Goal: Information Seeking & Learning: Learn about a topic

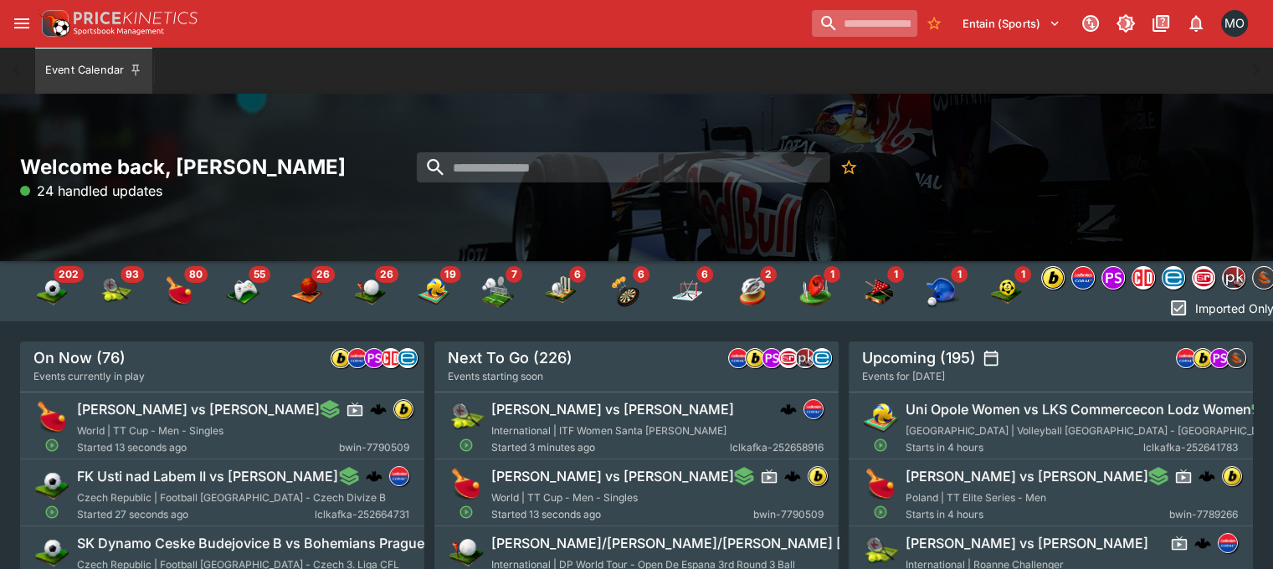
click at [856, 27] on input "search" at bounding box center [864, 23] width 105 height 27
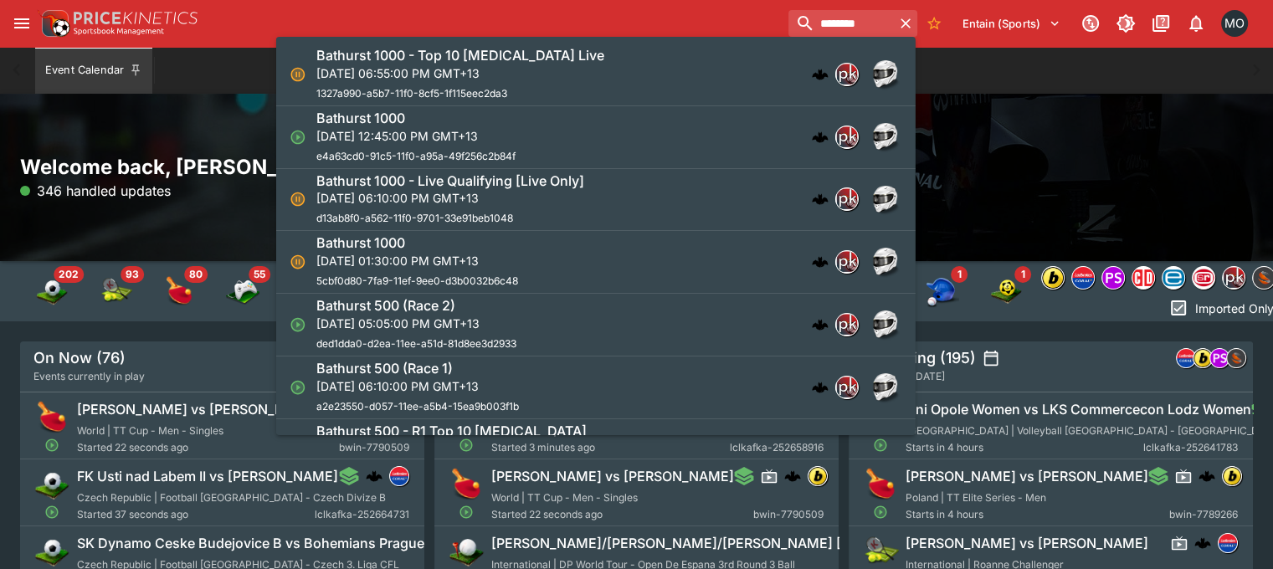
type input "********"
click at [640, 123] on div "Bathurst 1000 [DATE] 12:45:00 PM GMT+13 e4a63cd0-91c5-11f0-a95a-49f256c2b84f" at bounding box center [587, 137] width 543 height 55
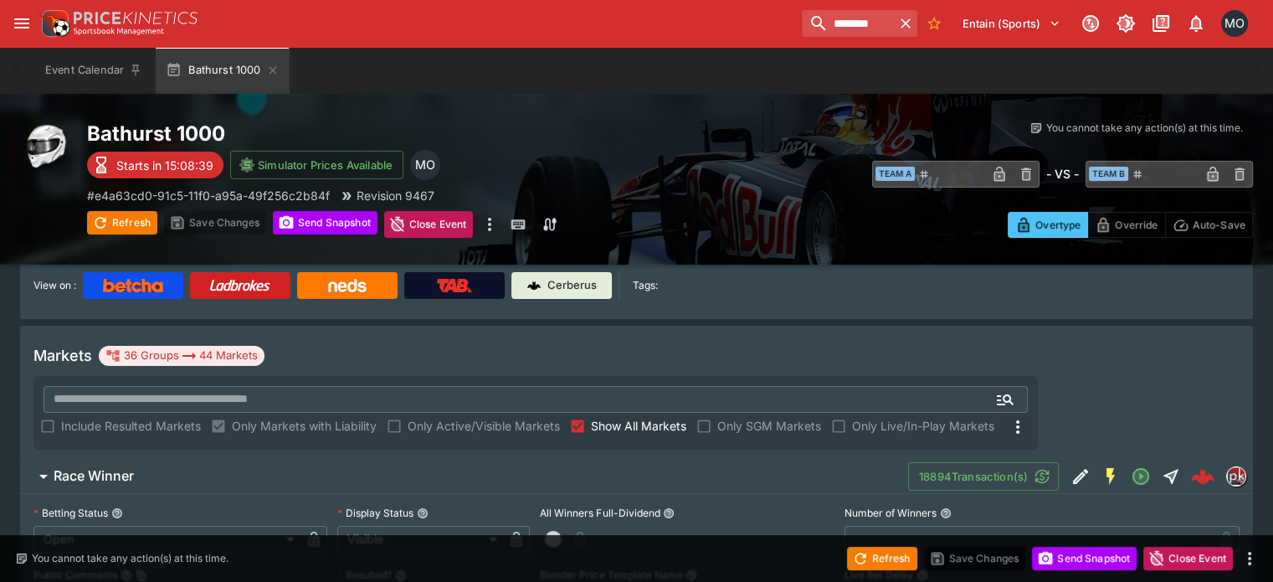
scroll to position [161, 0]
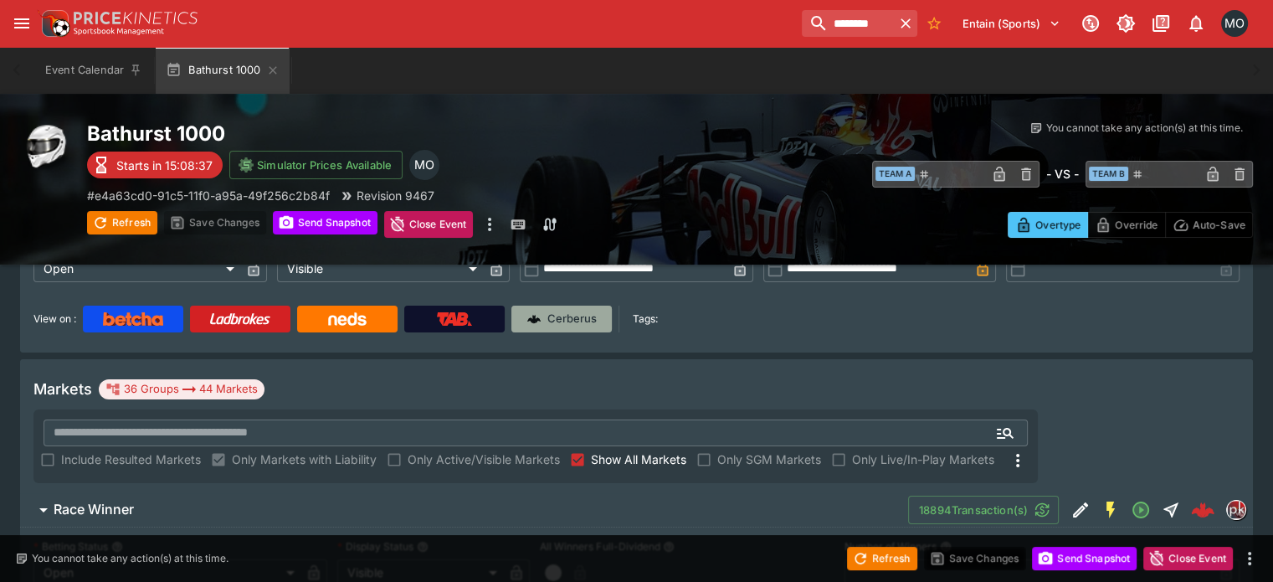
click at [541, 323] on img at bounding box center [533, 318] width 13 height 13
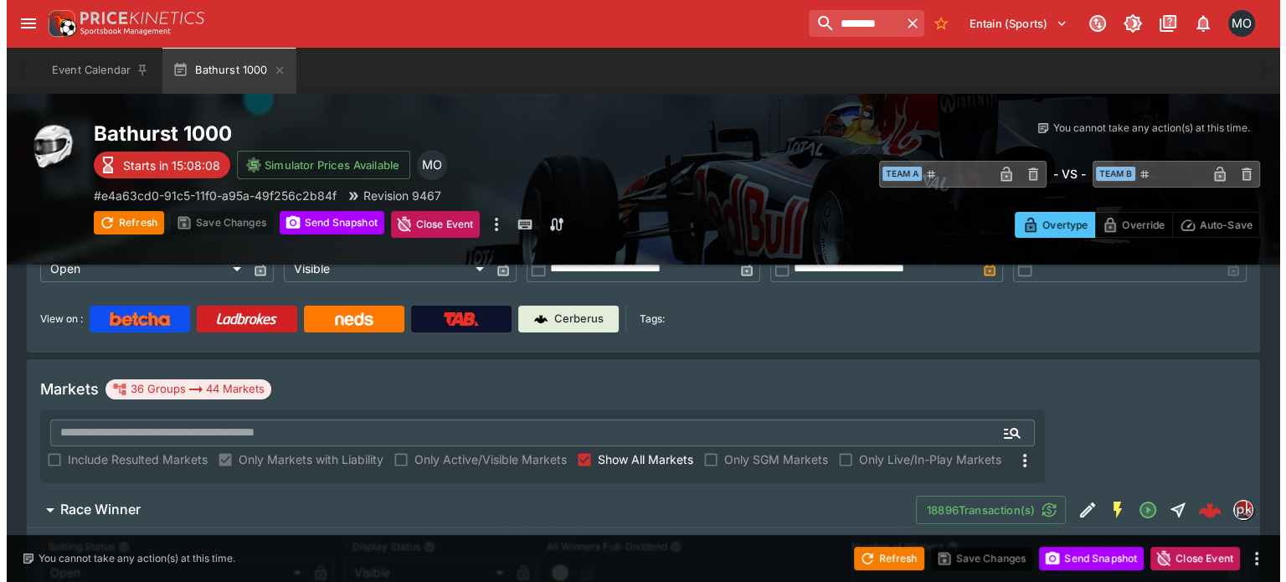
scroll to position [0, 0]
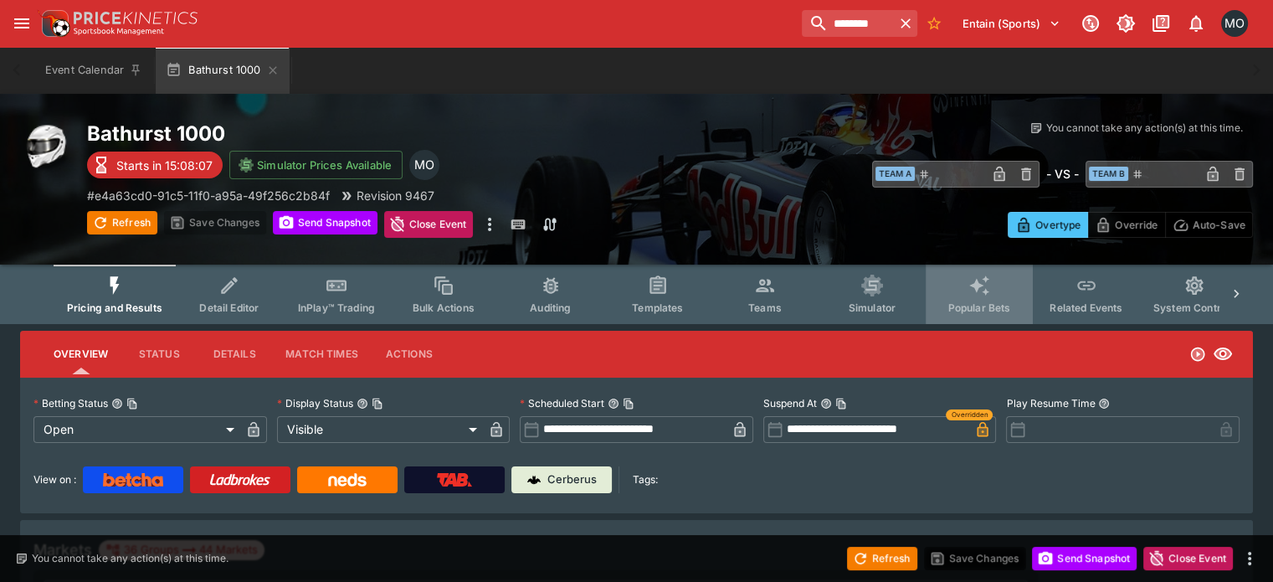
click at [986, 287] on icon "Event type filters" at bounding box center [980, 286] width 22 height 22
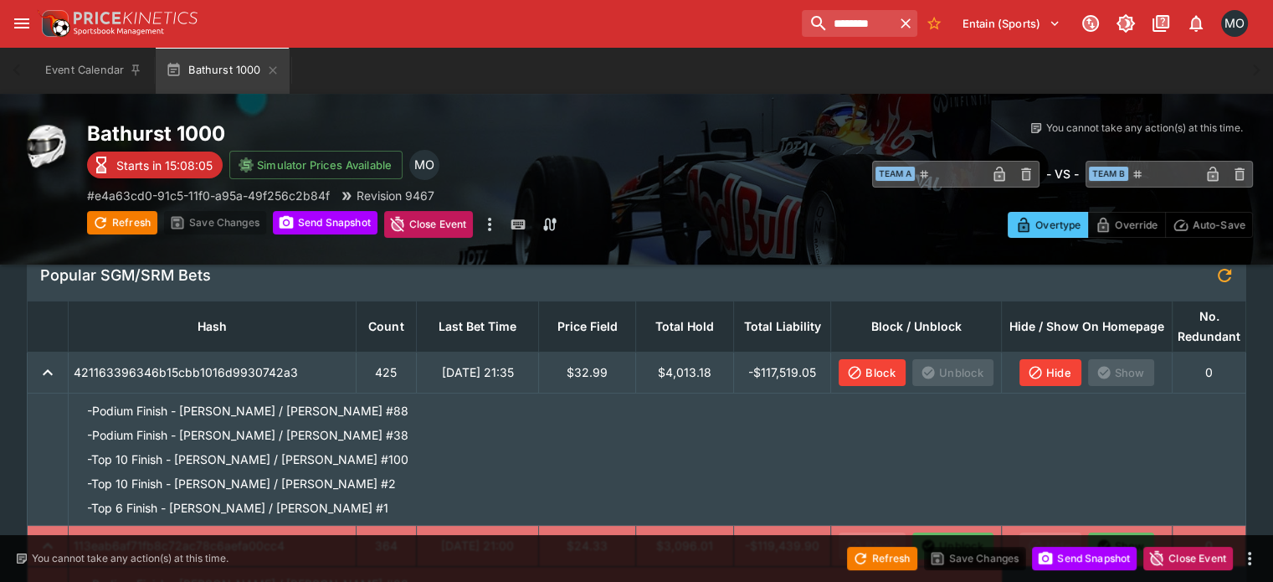
scroll to position [121, 0]
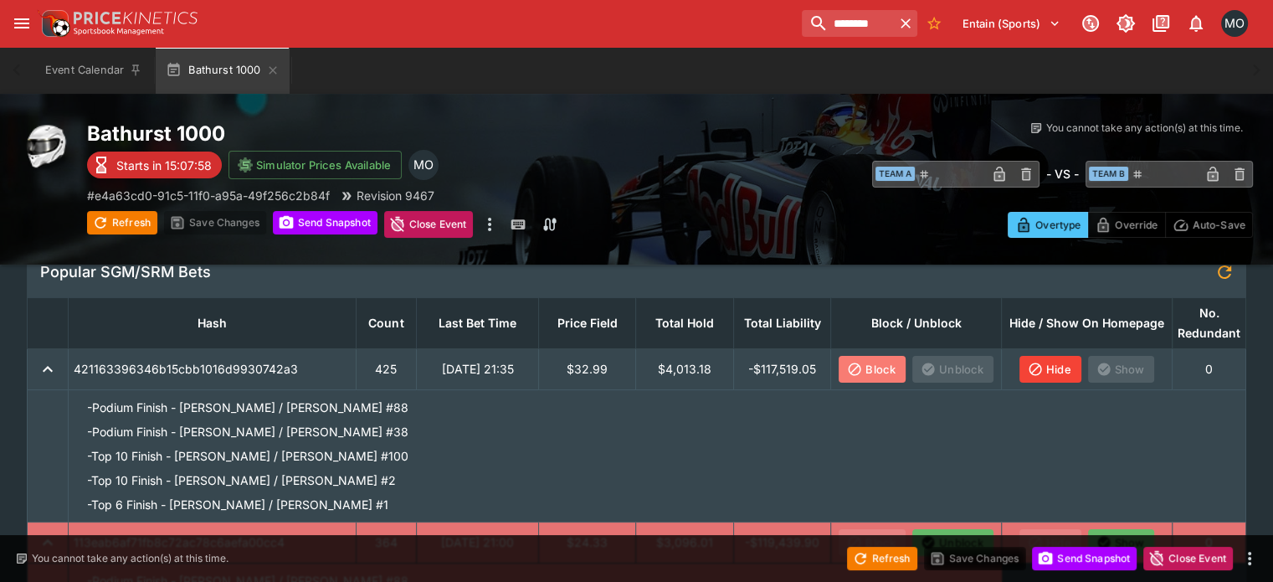
click at [863, 365] on button "Block" at bounding box center [872, 369] width 67 height 27
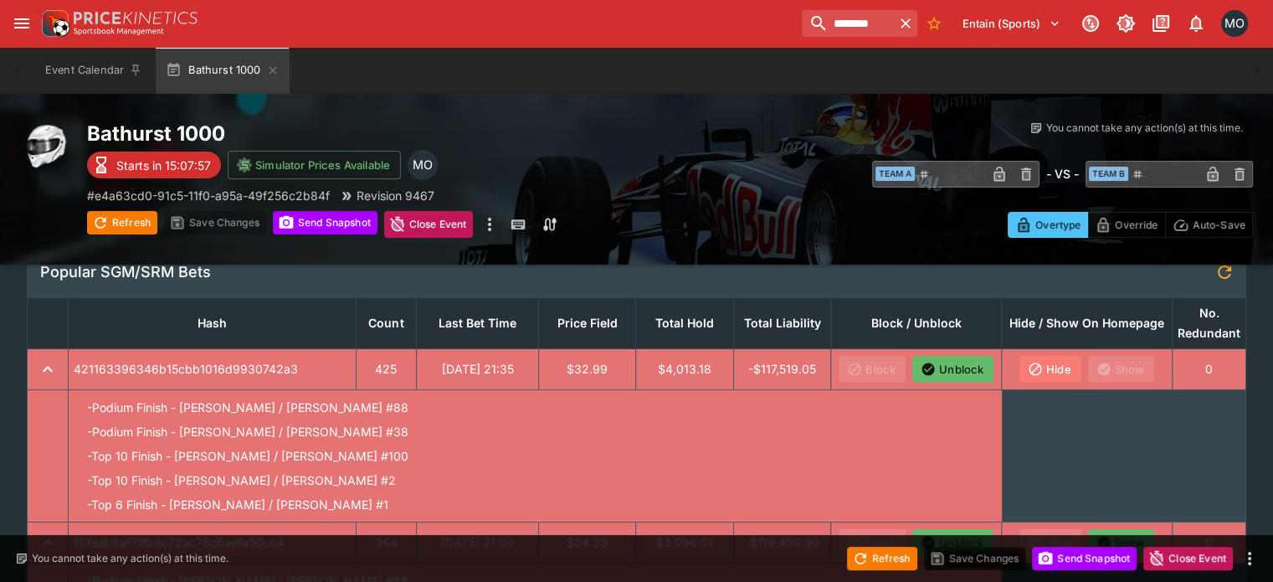
click at [1036, 374] on button "Hide" at bounding box center [1051, 369] width 62 height 27
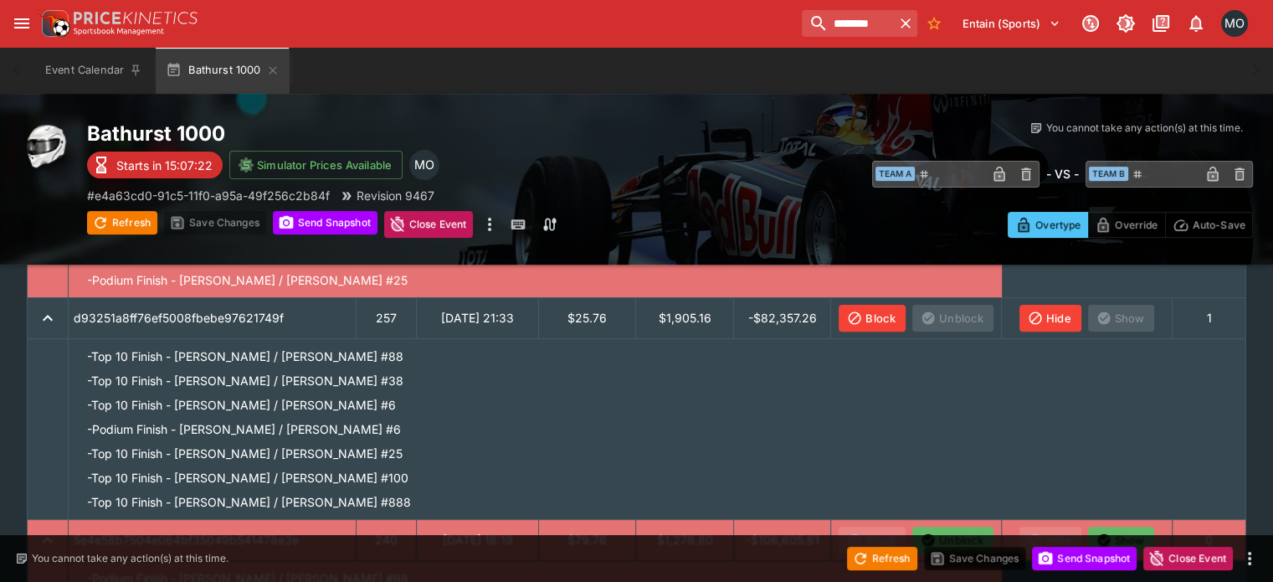
scroll to position [0, 0]
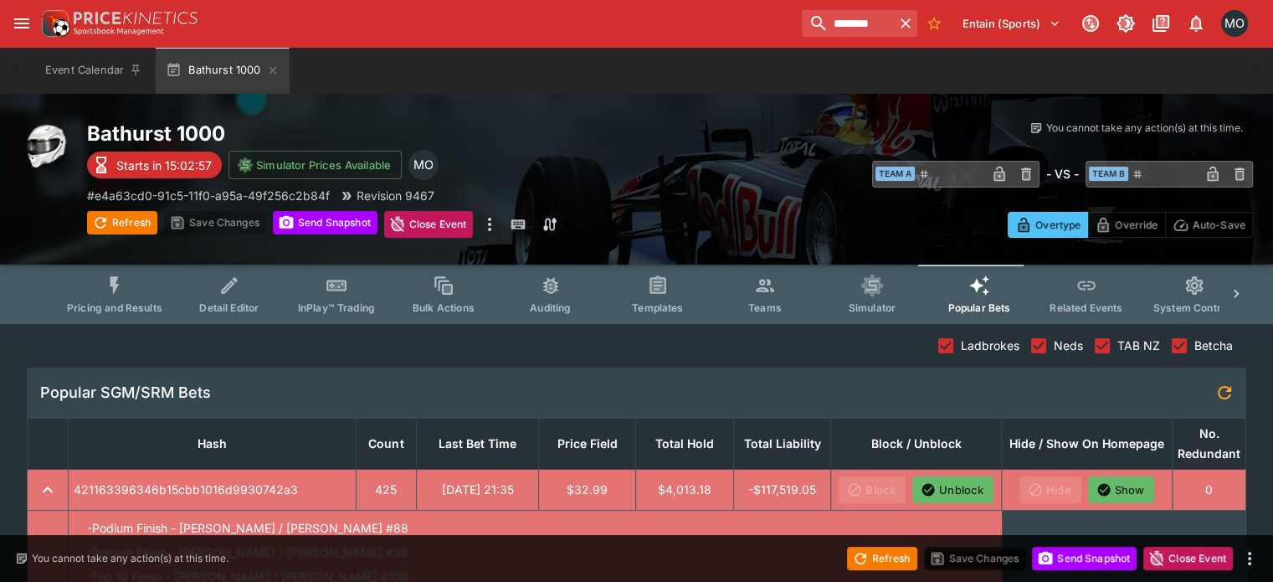
click at [164, 299] on button "Pricing and Results" at bounding box center [115, 294] width 122 height 59
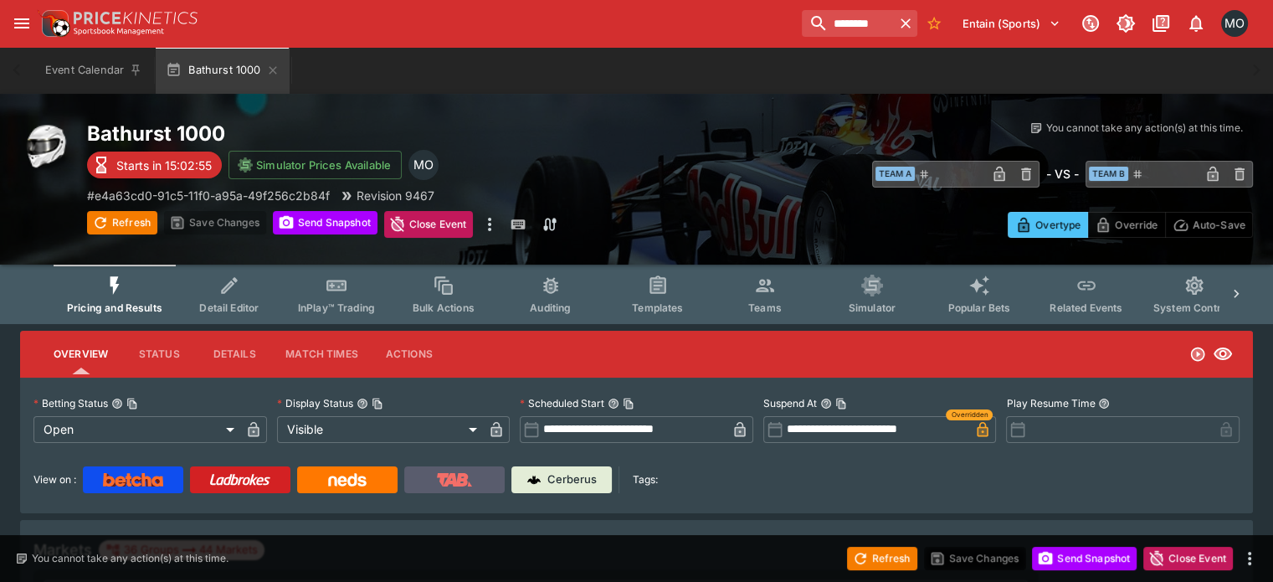
click at [472, 481] on img at bounding box center [454, 479] width 35 height 13
click at [858, 30] on input "********" at bounding box center [841, 23] width 105 height 27
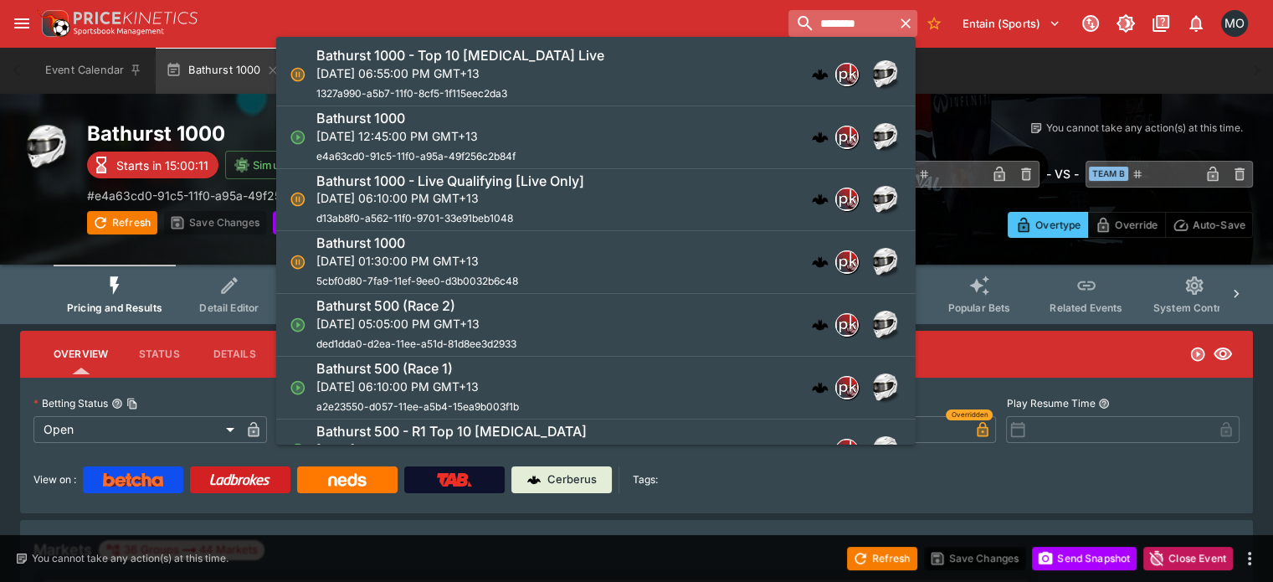
click at [858, 30] on input "********" at bounding box center [841, 23] width 105 height 27
click at [482, 260] on p "[DATE] 01:30:00 PM GMT+13" at bounding box center [417, 261] width 202 height 18
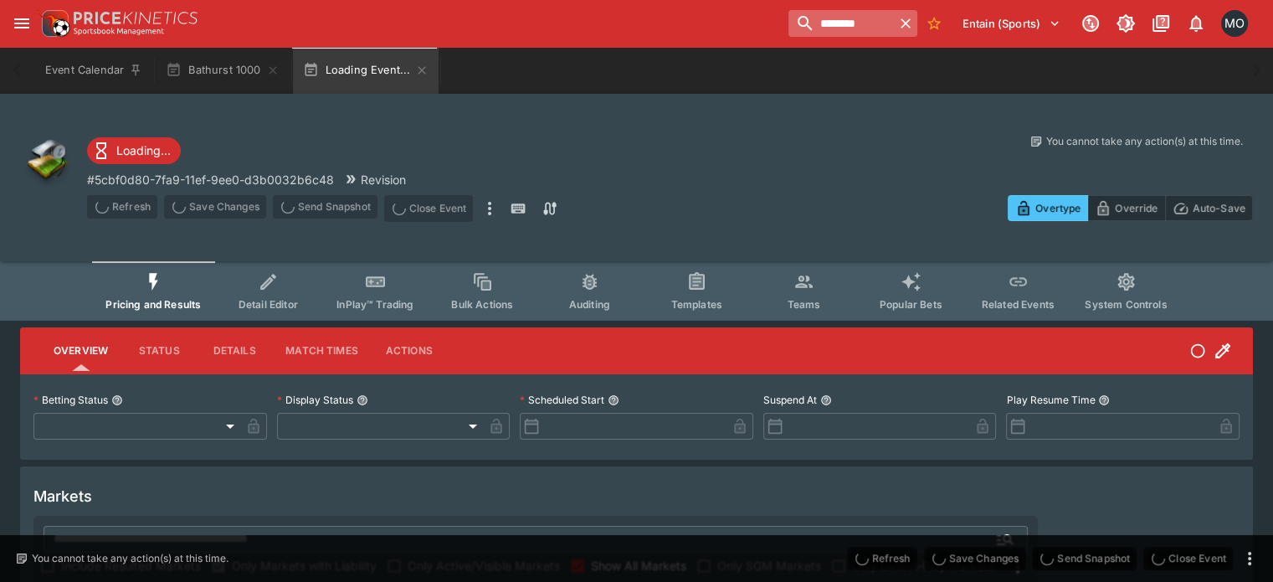
click at [822, 33] on input "********" at bounding box center [841, 23] width 105 height 27
type input "**********"
type input "******"
type input "**********"
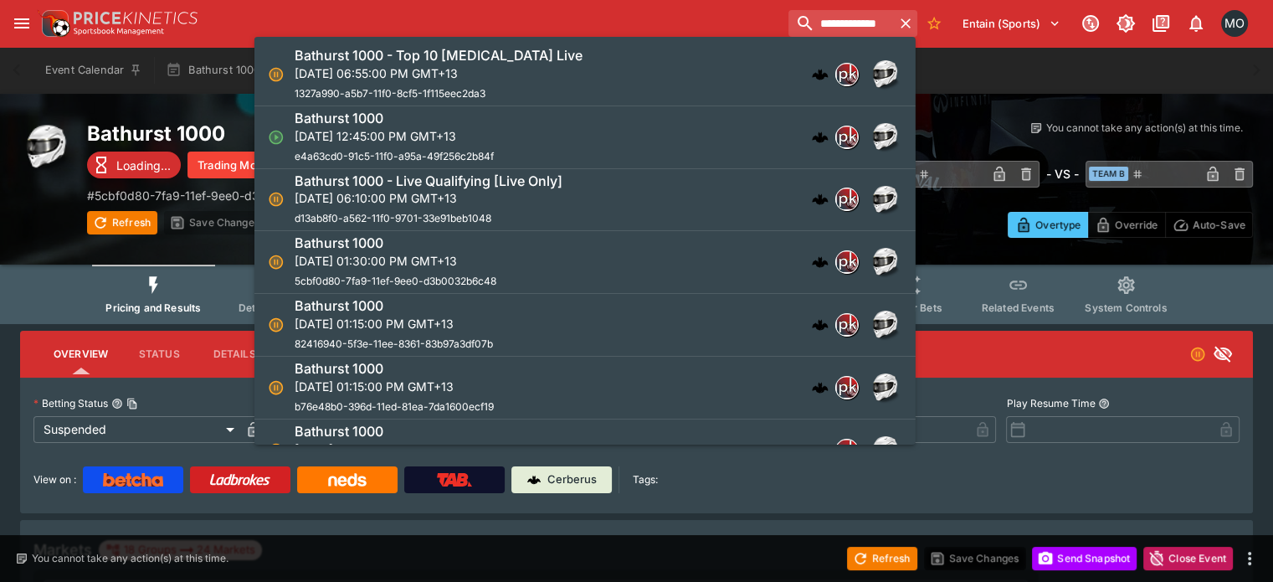
type input "**********"
click at [435, 321] on p "[DATE] 01:15:00 PM GMT+13" at bounding box center [394, 324] width 198 height 18
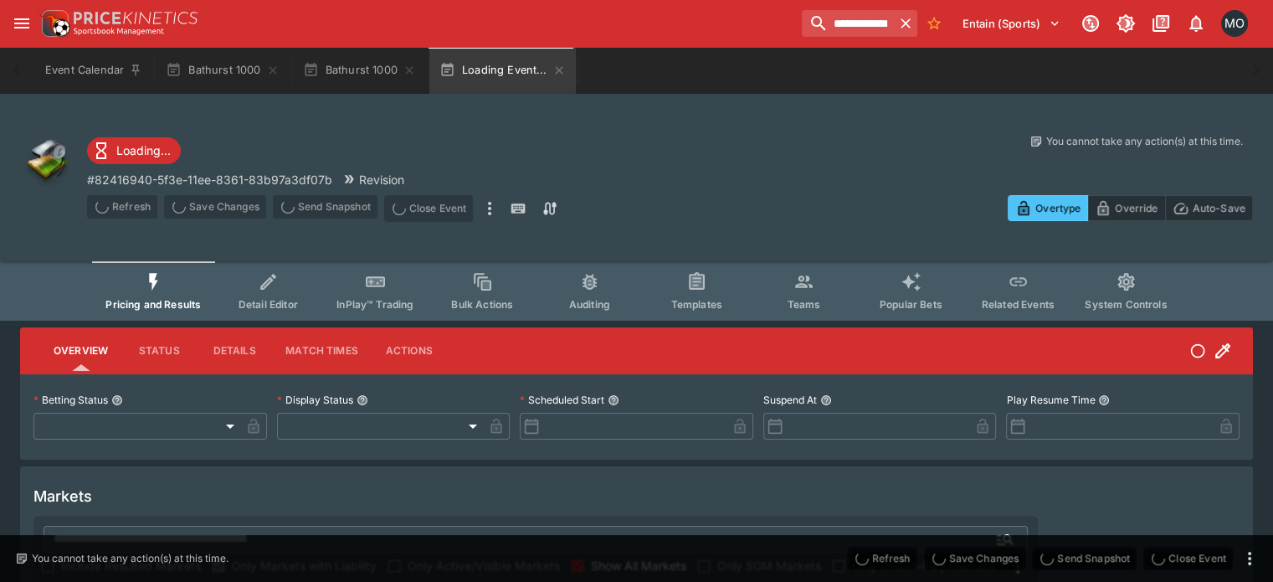
type input "**********"
type input "******"
type input "**********"
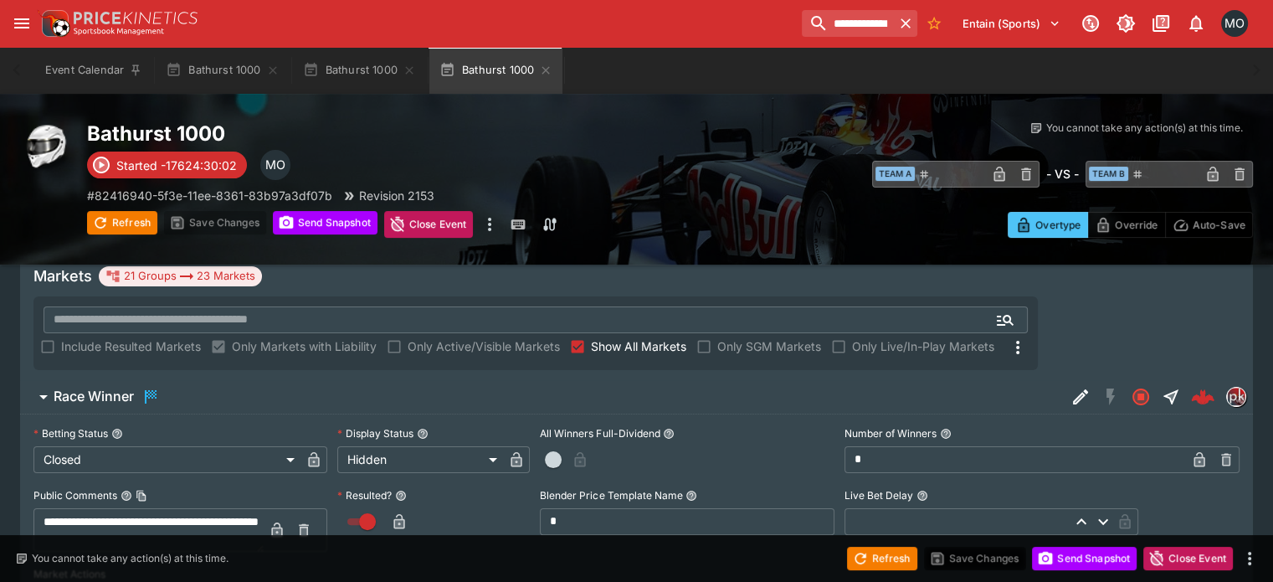
scroll to position [275, 0]
click at [368, 386] on span "Race Winner" at bounding box center [553, 396] width 999 height 20
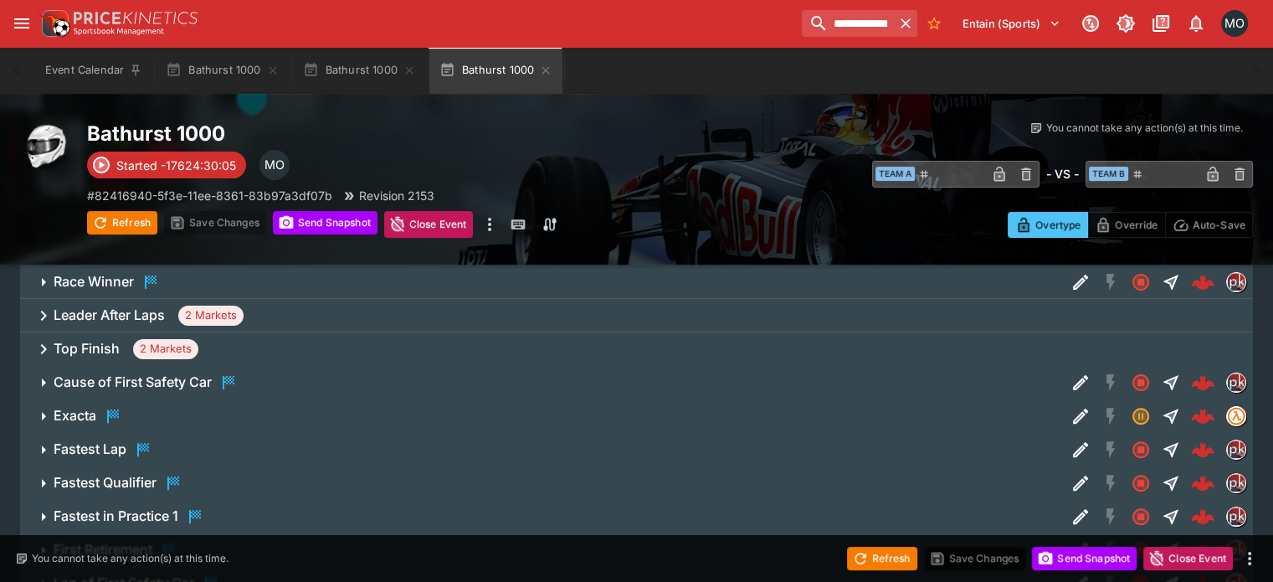
scroll to position [391, 0]
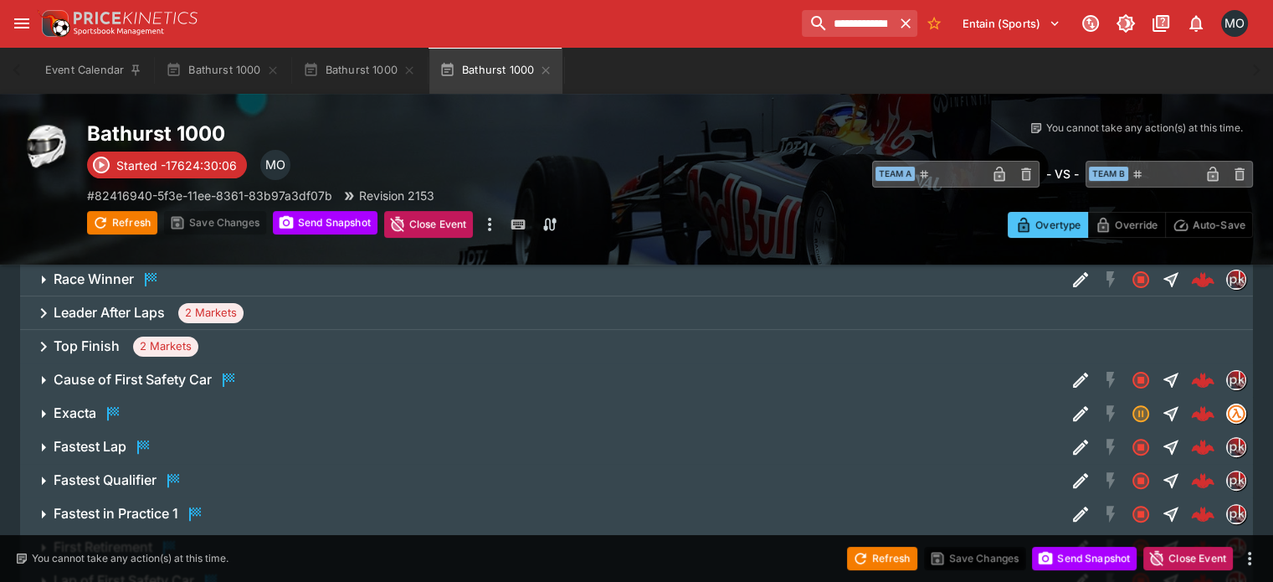
click at [147, 296] on div "Leader After Laps 2 Markets" at bounding box center [636, 312] width 1233 height 33
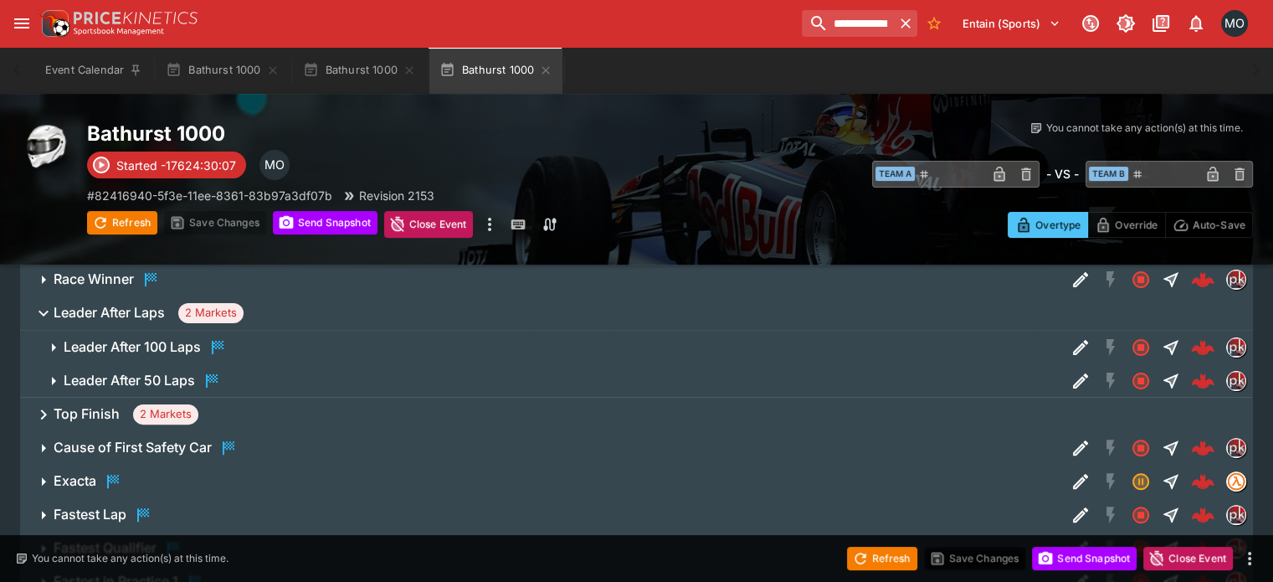
click at [143, 338] on h6 "Leader After 100 Laps" at bounding box center [132, 347] width 137 height 18
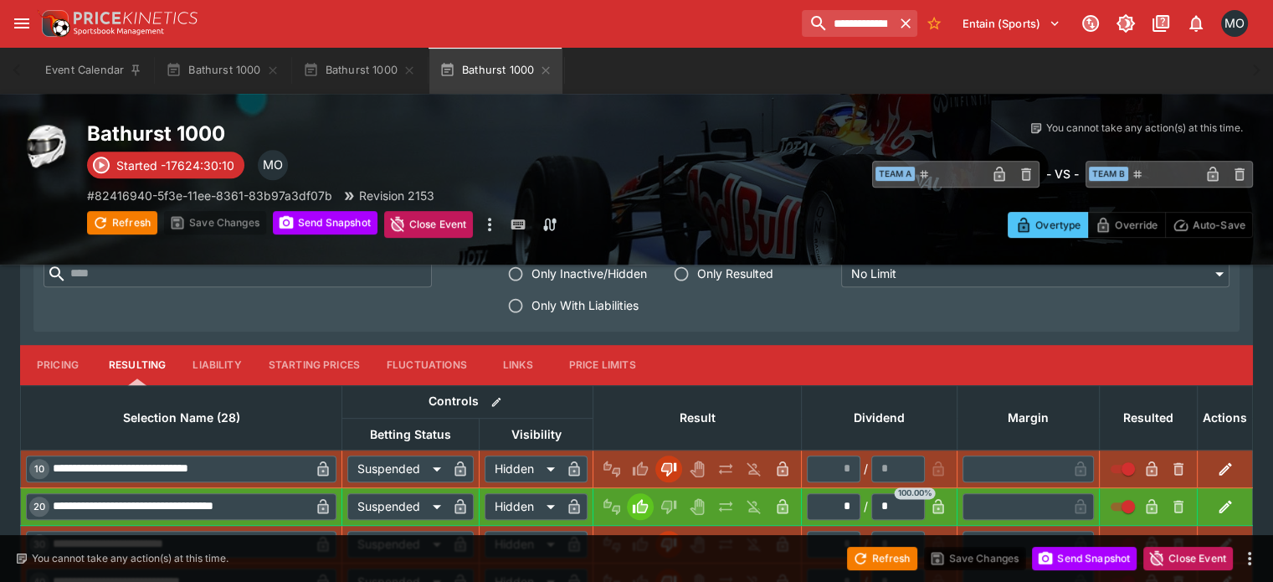
scroll to position [777, 0]
click at [77, 345] on button "Pricing" at bounding box center [57, 365] width 75 height 40
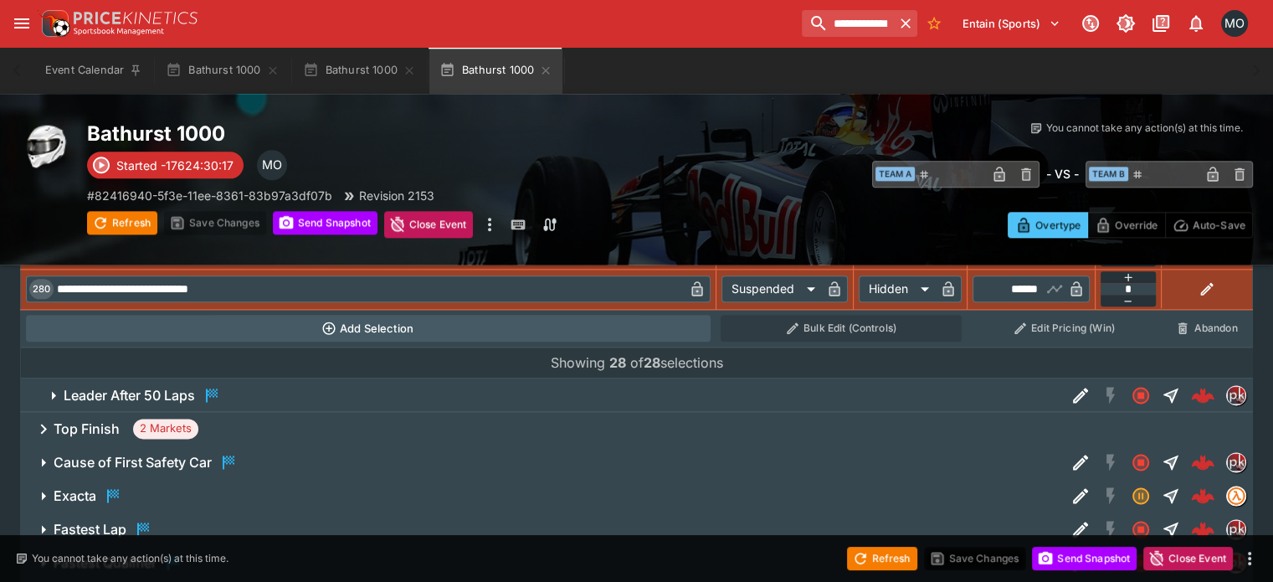
scroll to position [2065, 0]
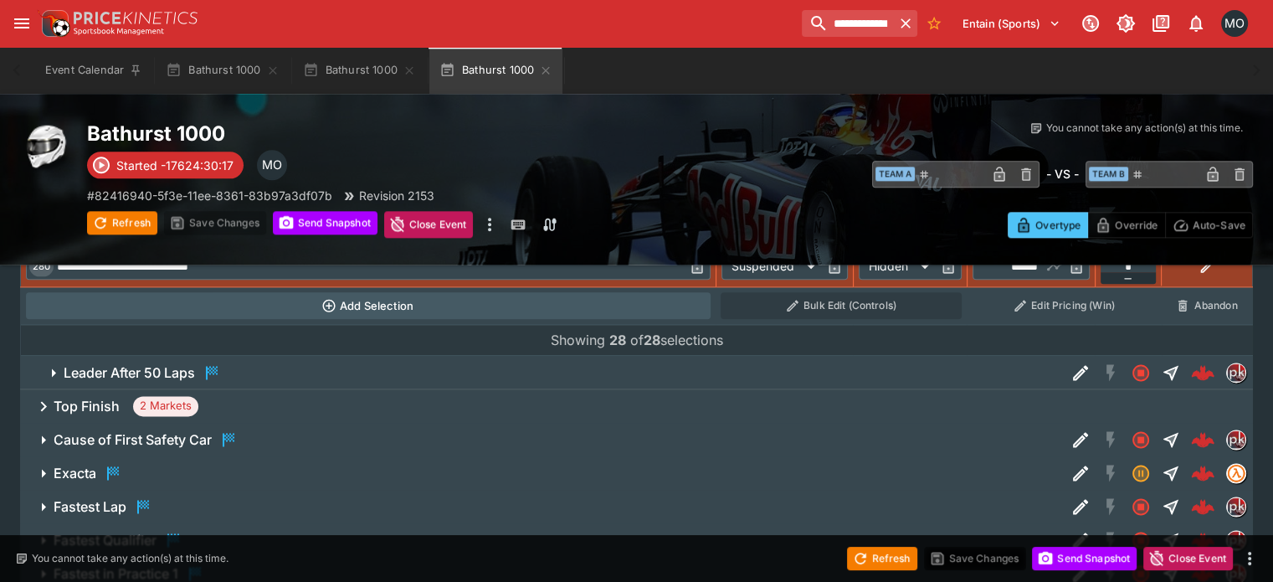
click at [84, 364] on h6 "Leader After 50 Laps" at bounding box center [129, 373] width 131 height 18
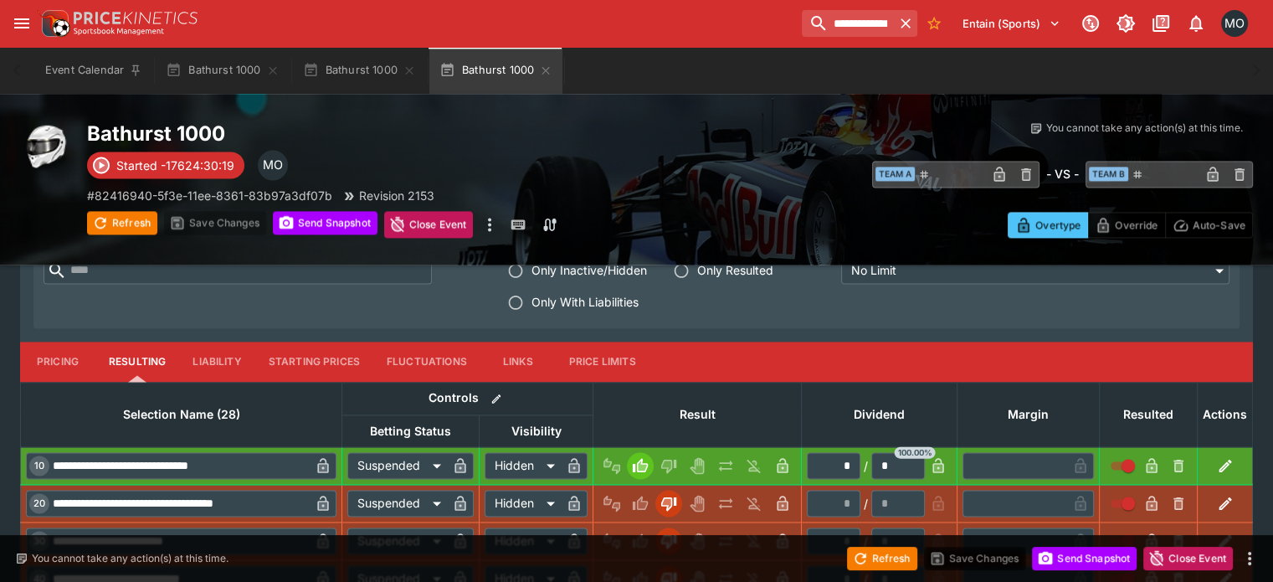
scroll to position [2481, 0]
click at [75, 341] on button "Pricing" at bounding box center [57, 361] width 75 height 40
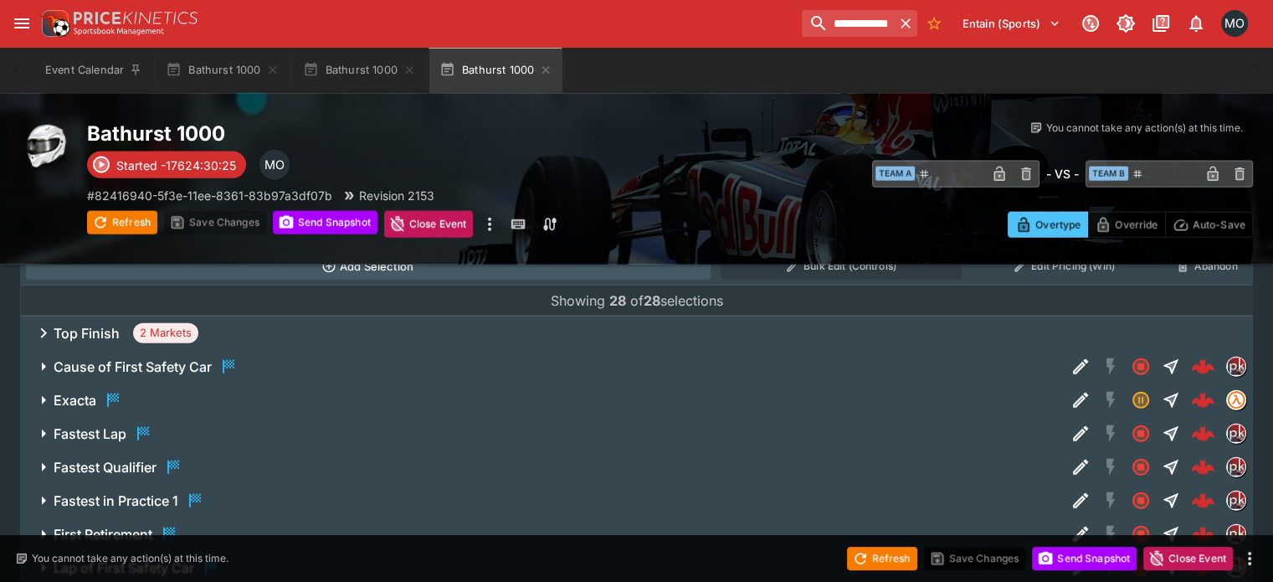
scroll to position [3803, 0]
click at [84, 358] on div "Cause of First Safety Car" at bounding box center [146, 368] width 185 height 20
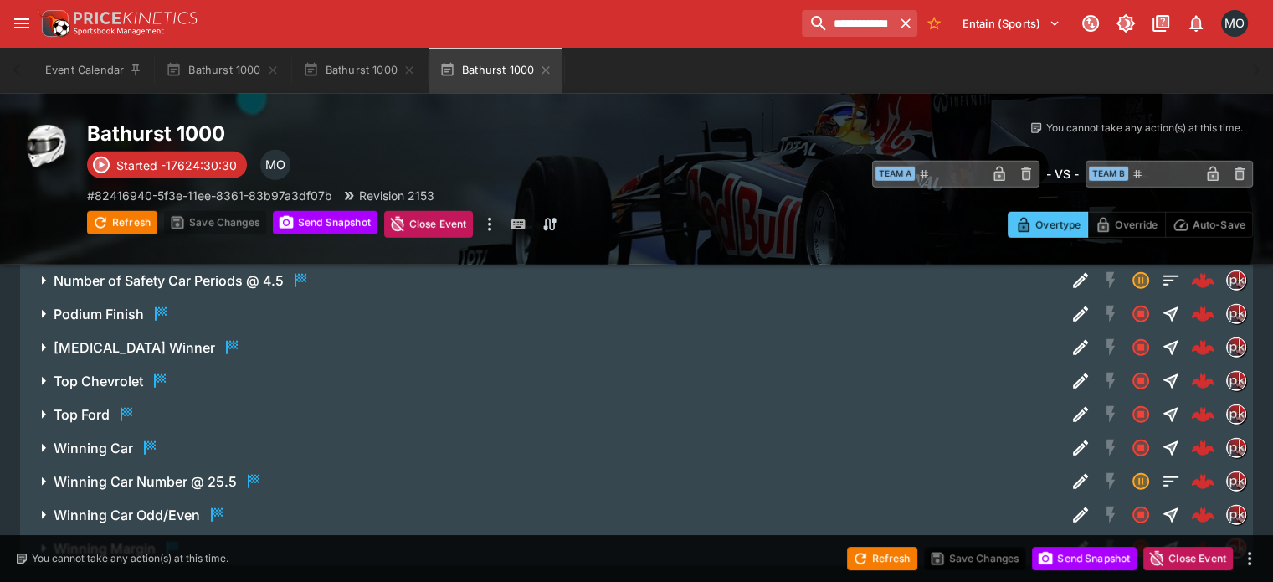
scroll to position [4804, 0]
click at [119, 538] on h6 "Winning Margin" at bounding box center [105, 547] width 102 height 18
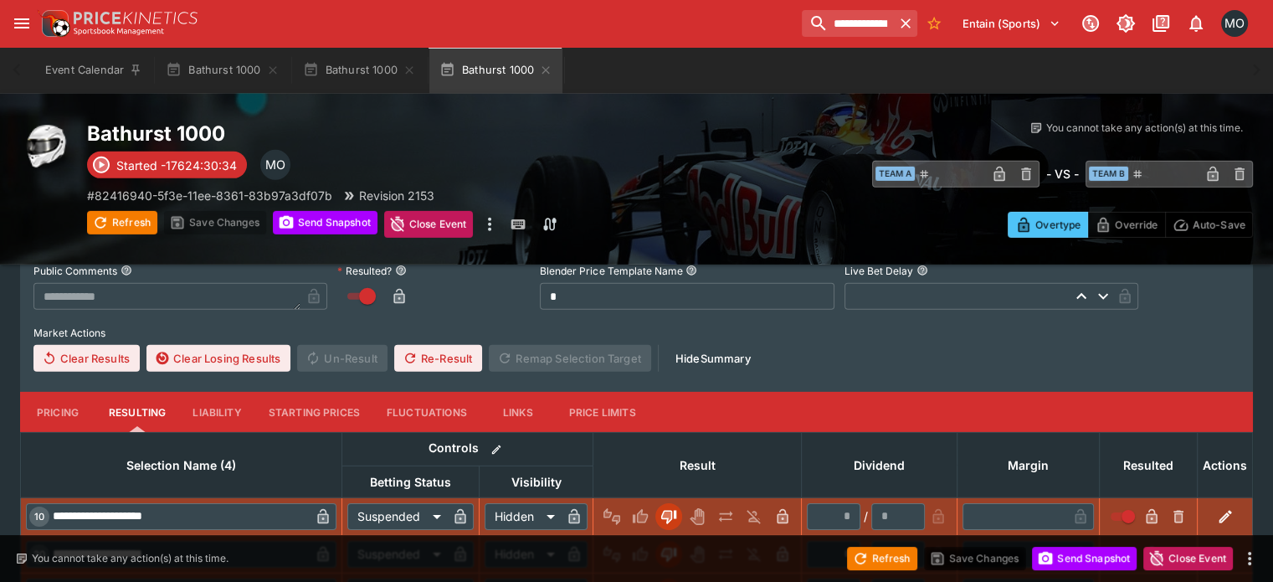
scroll to position [5188, 0]
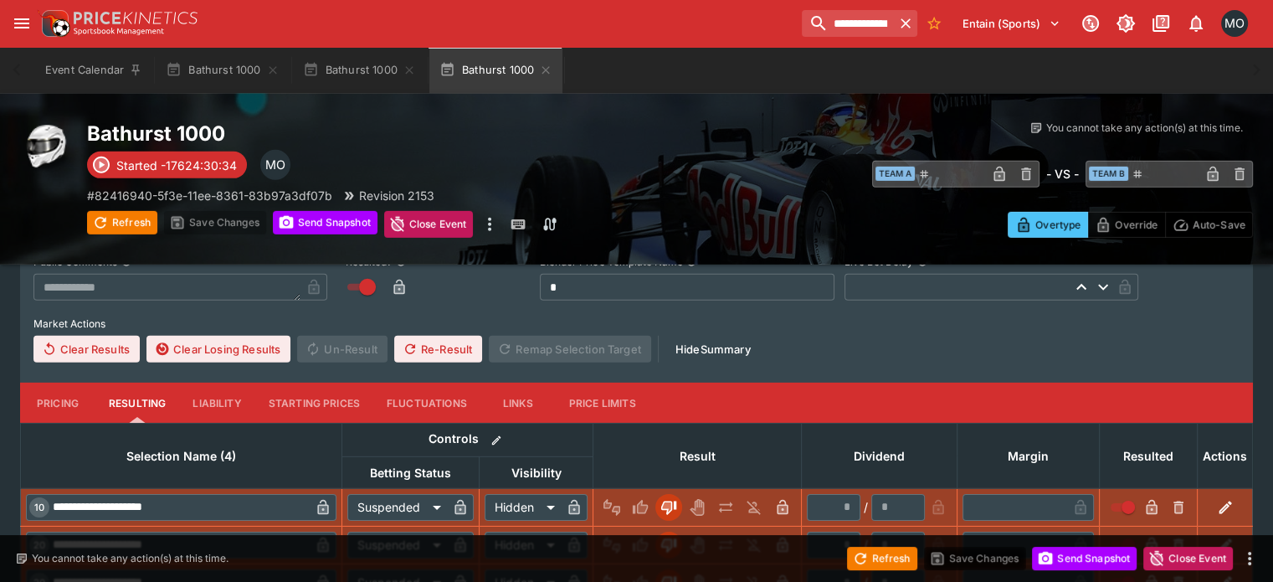
click at [70, 383] on button "Pricing" at bounding box center [57, 403] width 75 height 40
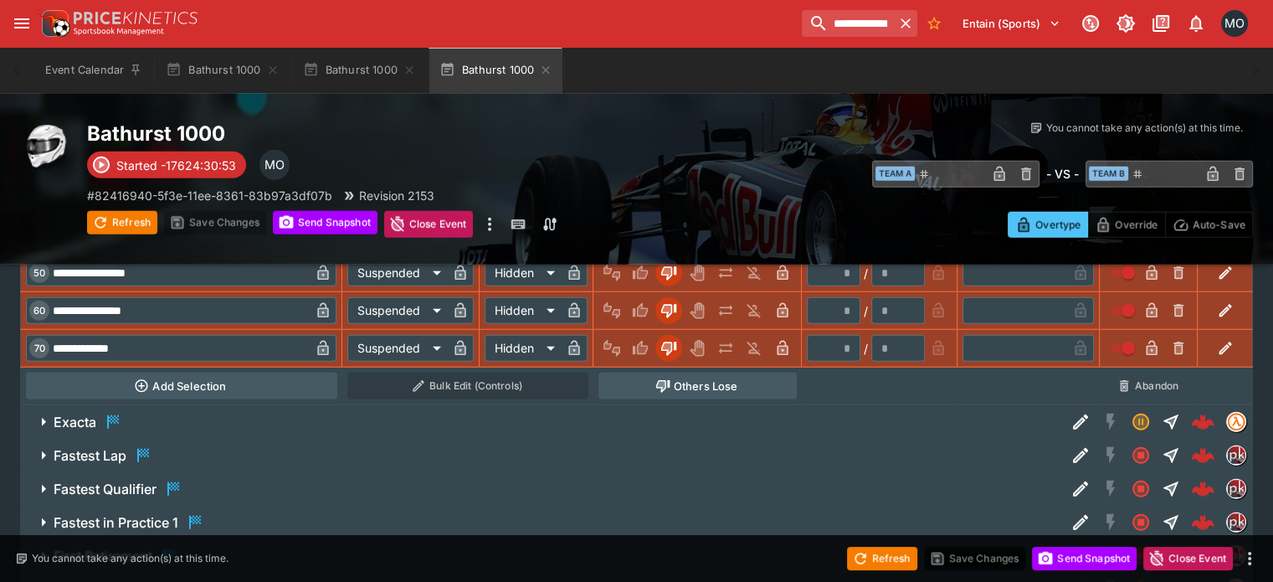
scroll to position [4389, 0]
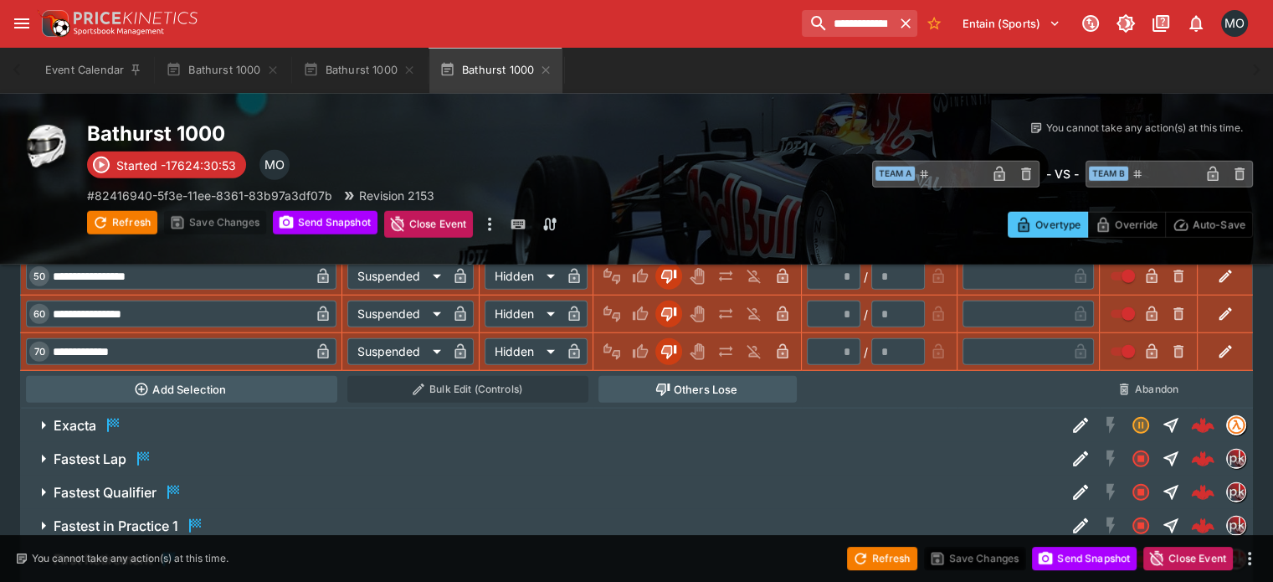
click at [99, 450] on h6 "Fastest Lap" at bounding box center [90, 459] width 73 height 18
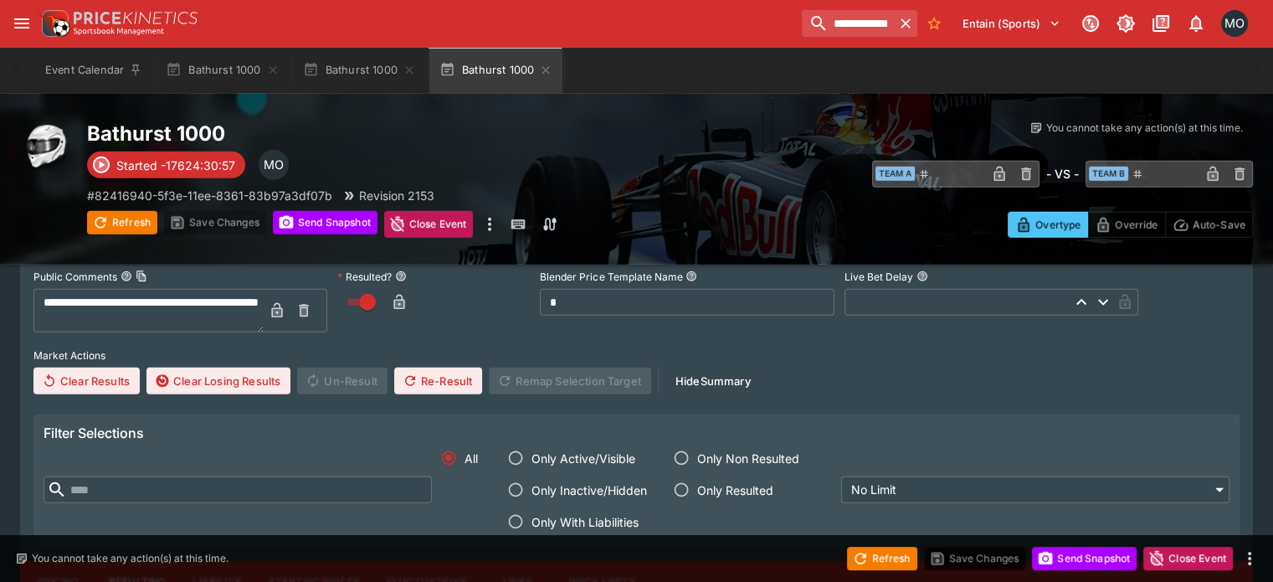
scroll to position [4850, 0]
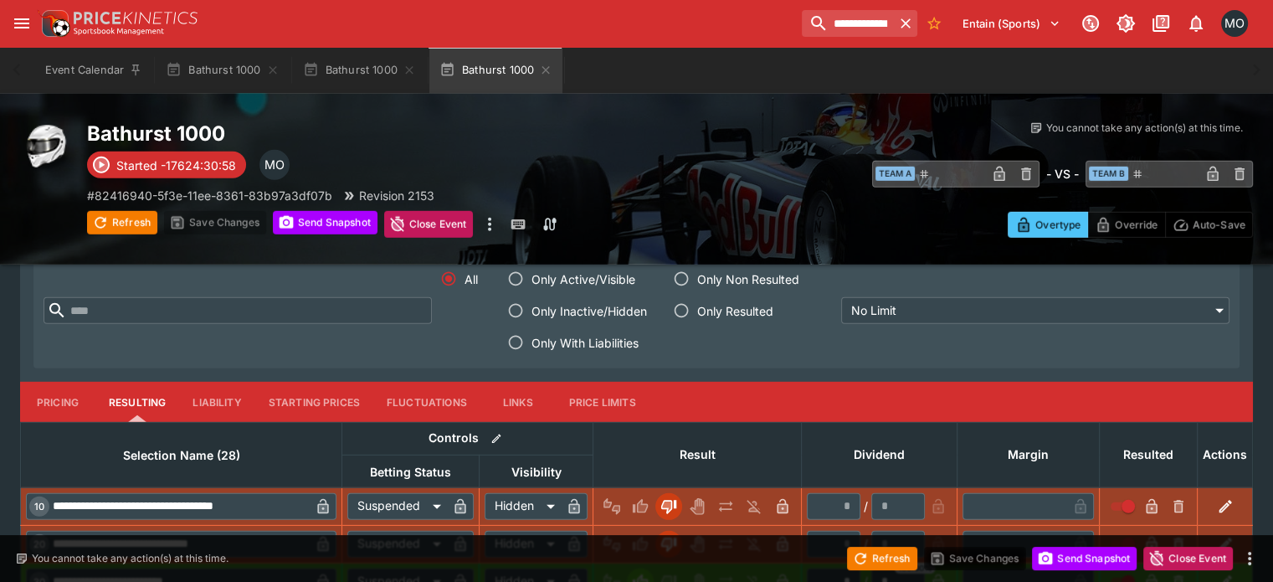
click at [77, 382] on button "Pricing" at bounding box center [57, 402] width 75 height 40
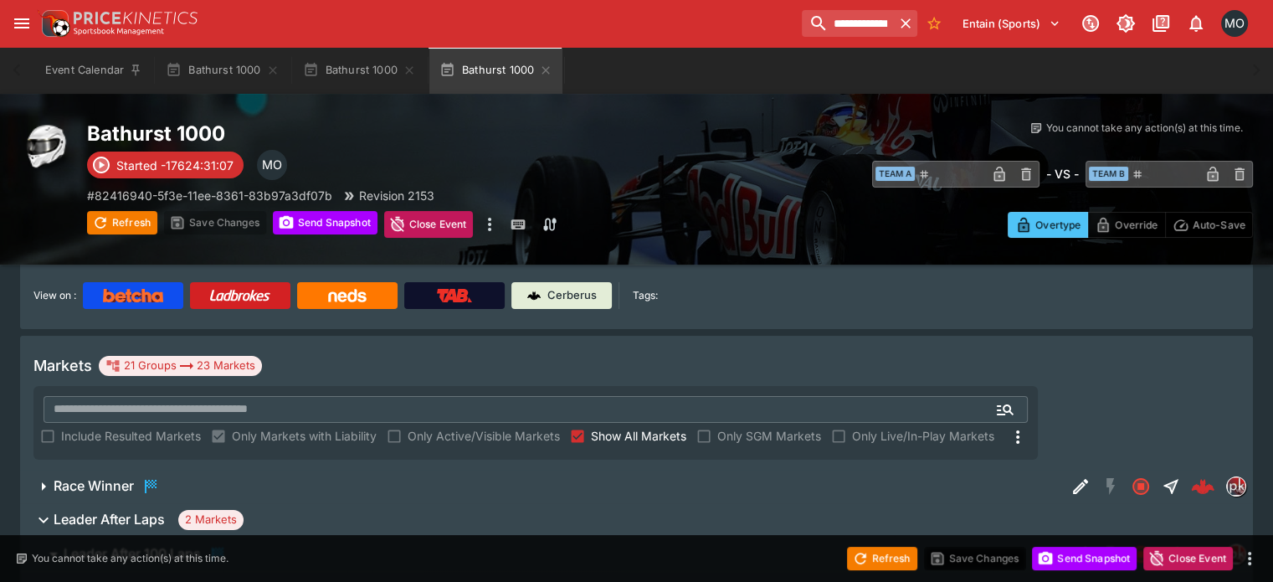
scroll to position [183, 0]
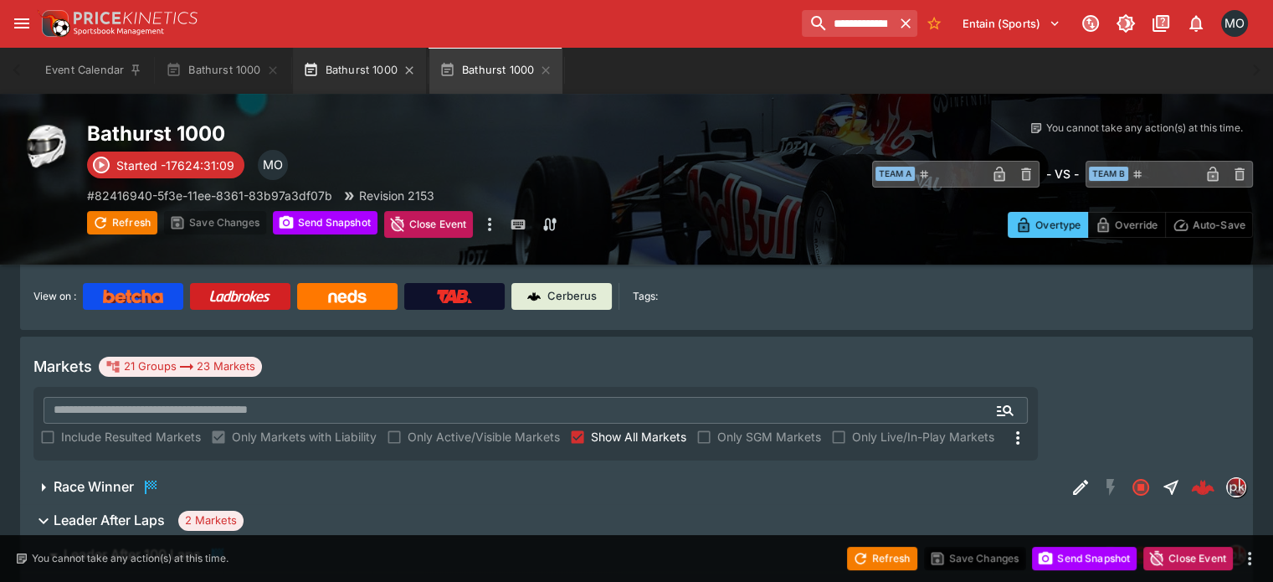
click at [338, 58] on button "Bathurst 1000" at bounding box center [359, 70] width 133 height 47
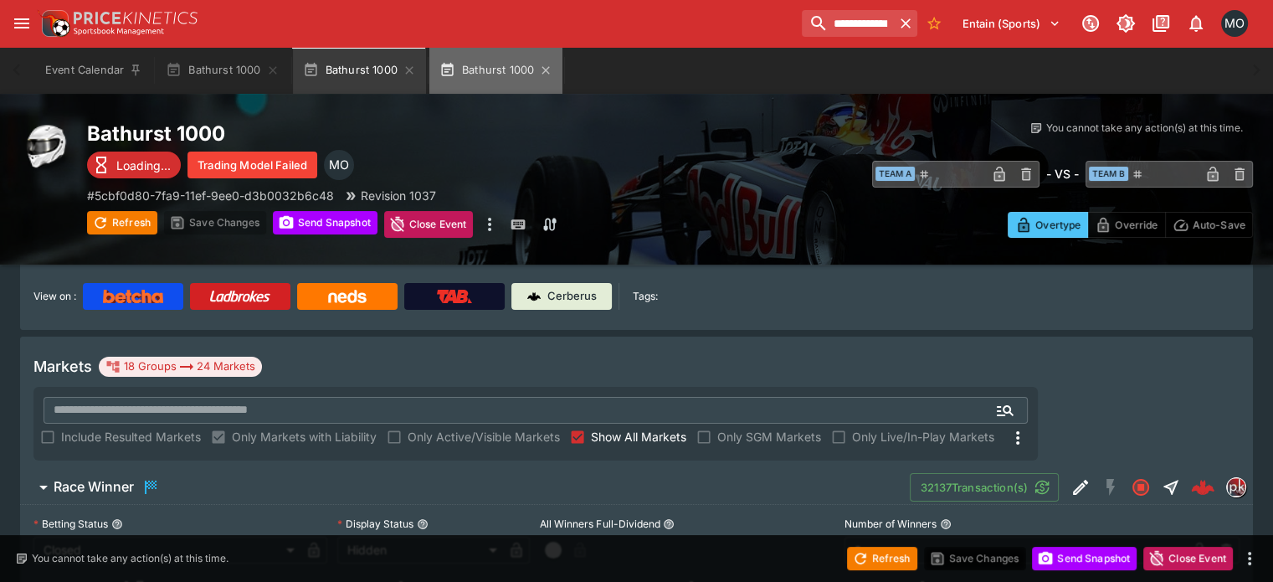
click at [491, 80] on button "Bathurst 1000" at bounding box center [495, 70] width 133 height 47
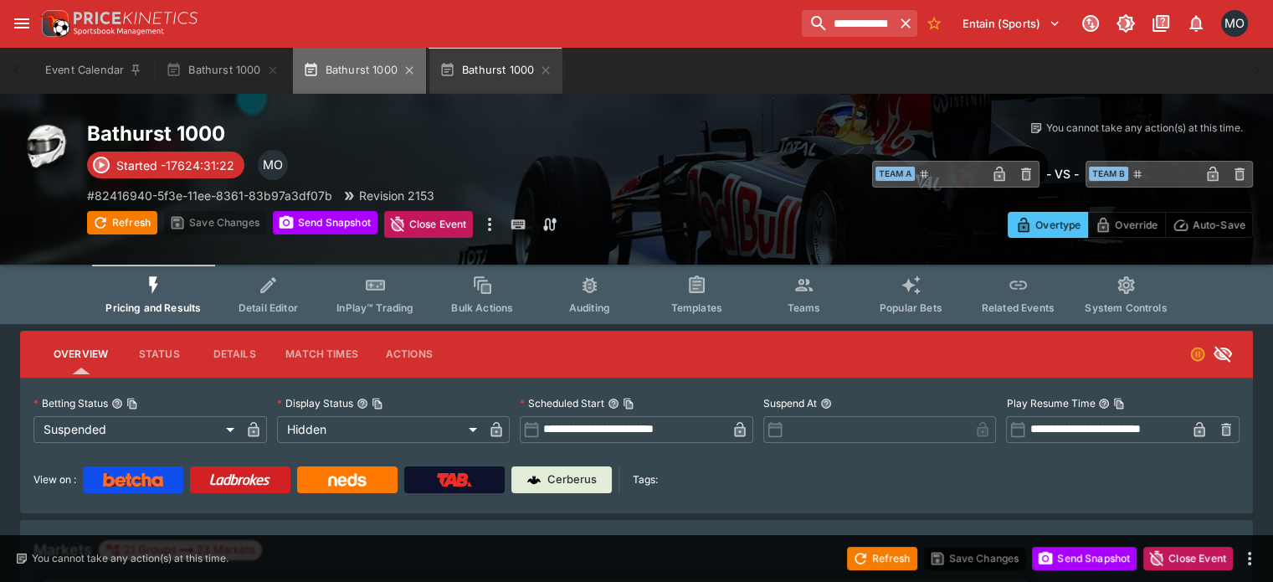
click at [377, 69] on button "Bathurst 1000" at bounding box center [359, 70] width 133 height 47
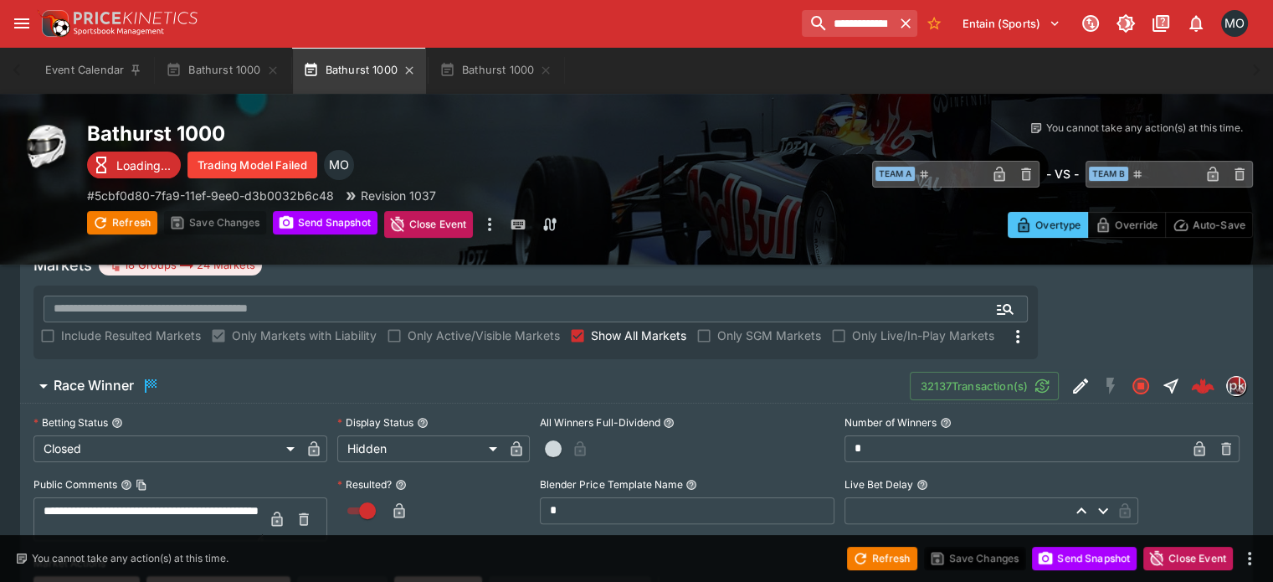
scroll to position [248, 0]
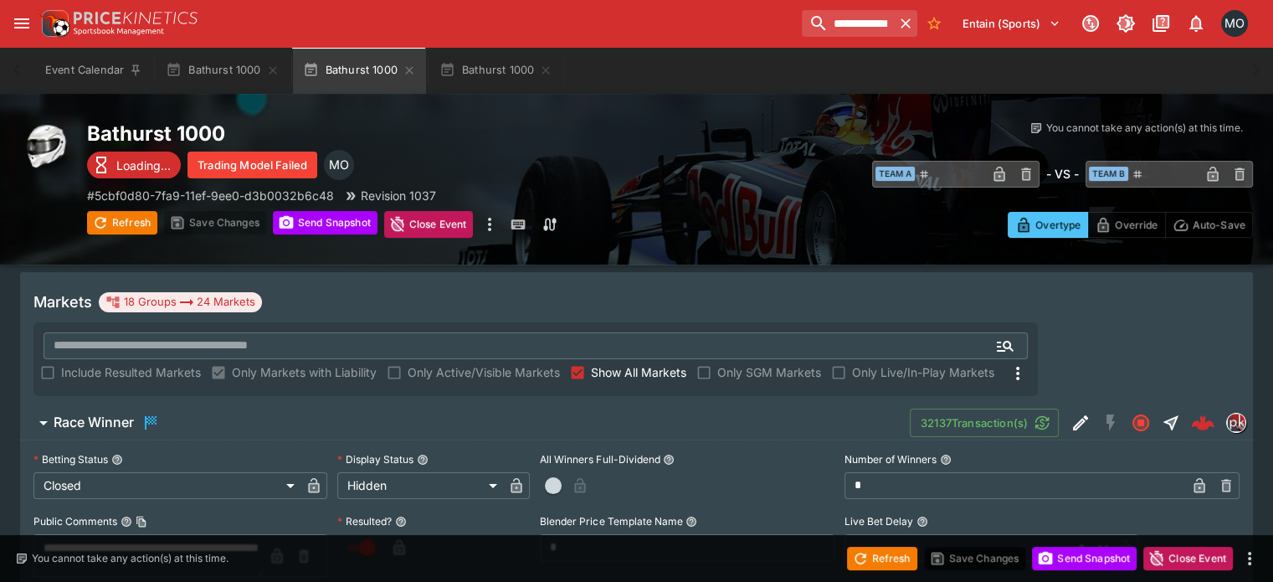
click at [358, 413] on span "Race Winner" at bounding box center [475, 423] width 843 height 20
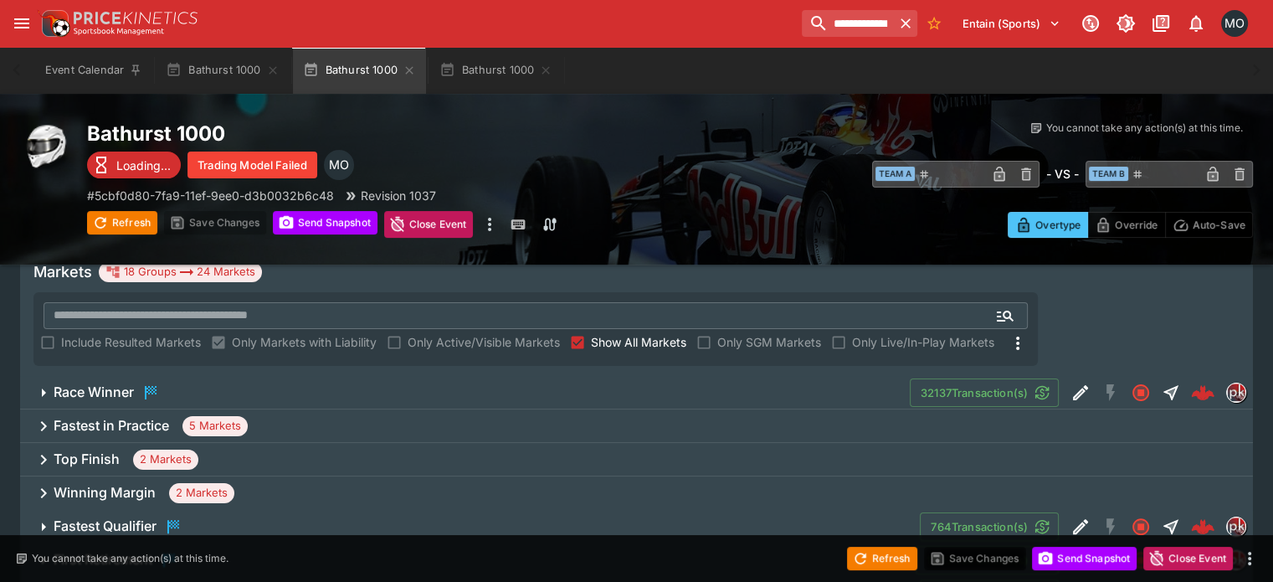
scroll to position [275, 0]
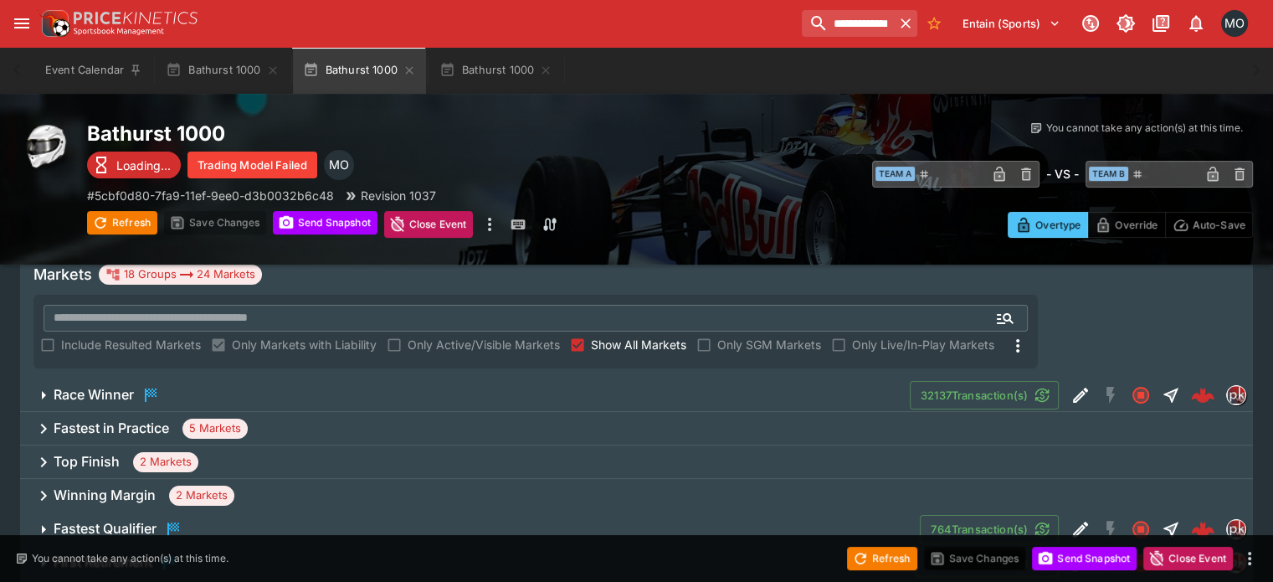
click at [425, 412] on div "Fastest in Practice 5 Markets" at bounding box center [636, 428] width 1233 height 33
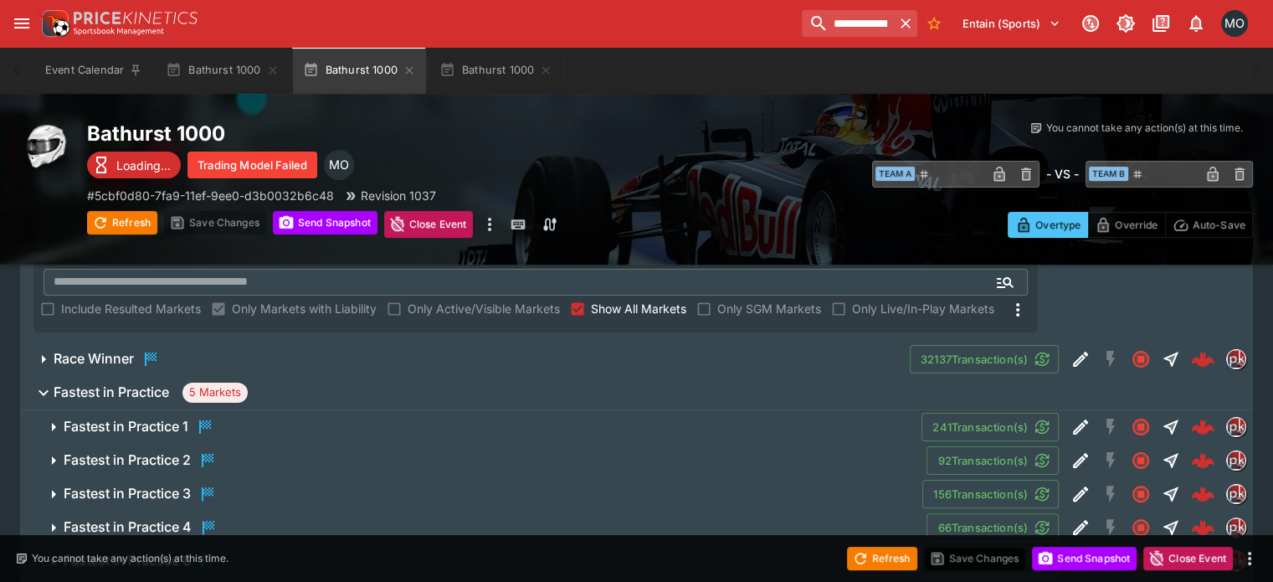
scroll to position [311, 0]
click at [54, 383] on icon "button" at bounding box center [43, 393] width 20 height 20
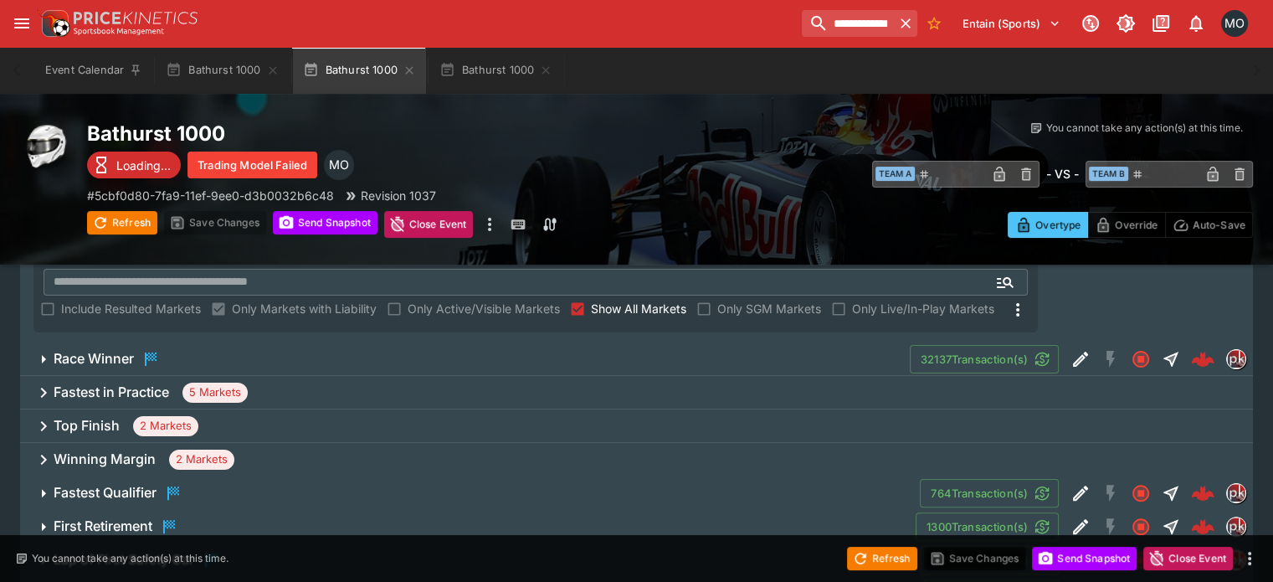
click at [99, 350] on h6 "Race Winner" at bounding box center [94, 359] width 80 height 18
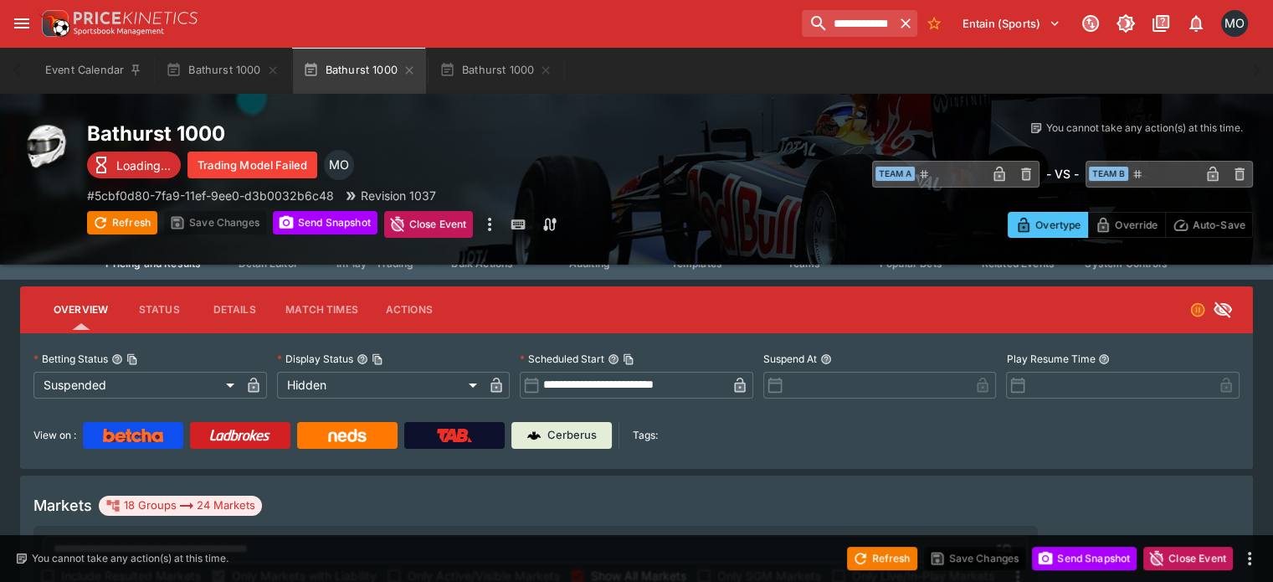
scroll to position [40, 0]
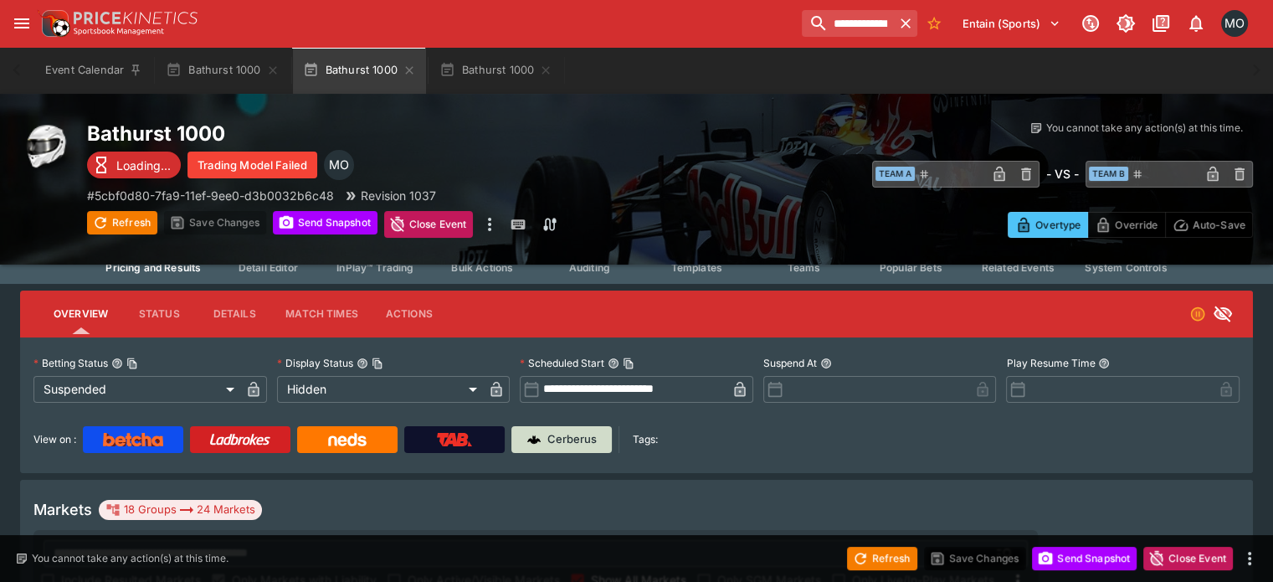
click at [597, 441] on p "Cerberus" at bounding box center [572, 439] width 49 height 17
click at [403, 73] on icon "button" at bounding box center [409, 70] width 13 height 13
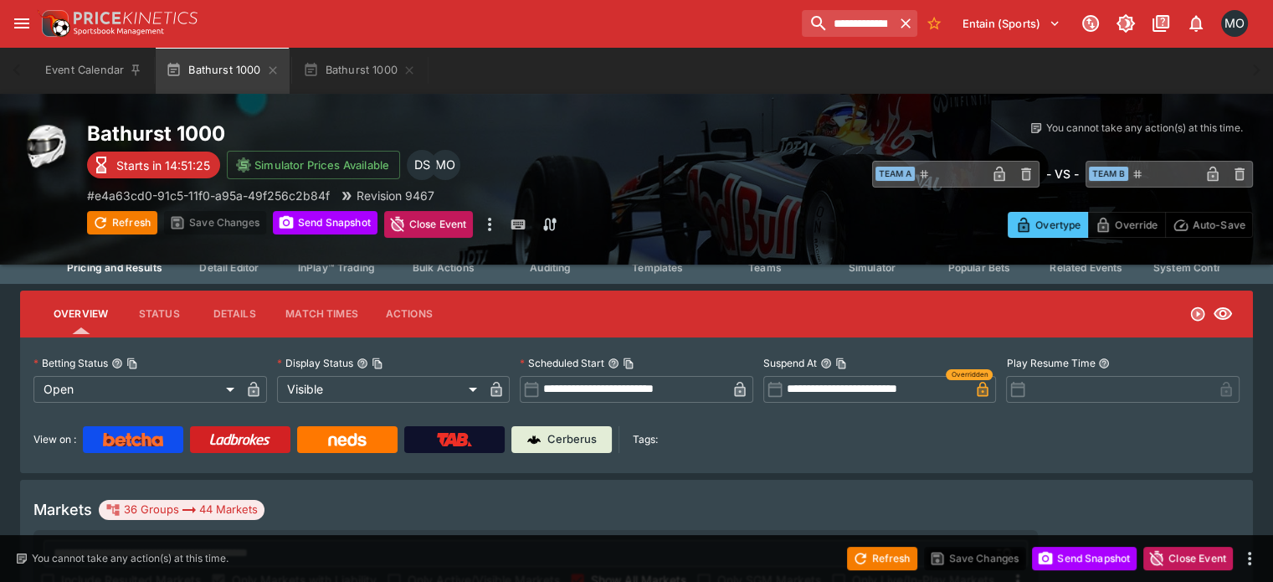
click at [403, 73] on icon "button" at bounding box center [409, 70] width 13 height 13
click at [584, 439] on p "Cerberus" at bounding box center [572, 439] width 49 height 17
